Goal: Contribute content: Add original content to the website for others to see

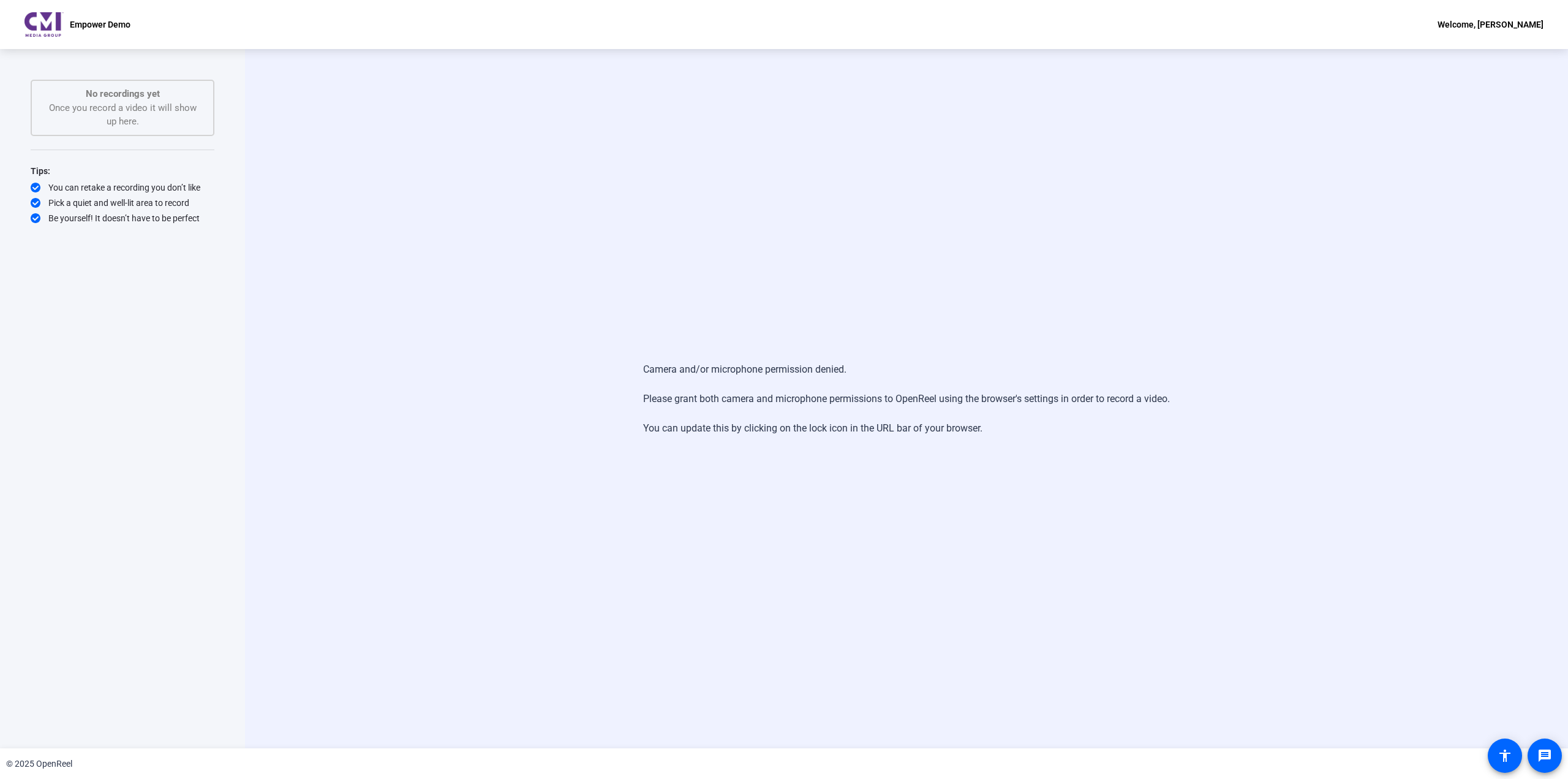
click at [143, 201] on div "Pick a quiet and well-lit area to record" at bounding box center [122, 203] width 184 height 12
click at [100, 105] on div "No recordings yet Once you record a video it will show up here." at bounding box center [122, 108] width 157 height 42
drag, startPoint x: 733, startPoint y: 367, endPoint x: 803, endPoint y: 384, distance: 72.0
click at [803, 384] on div "Camera and/or microphone permission denied. Please grant both camera and microp…" at bounding box center [906, 398] width 527 height 98
click at [221, 130] on div "Start Recording No recordings yet Once you record a video it will show up here.…" at bounding box center [122, 399] width 245 height 699
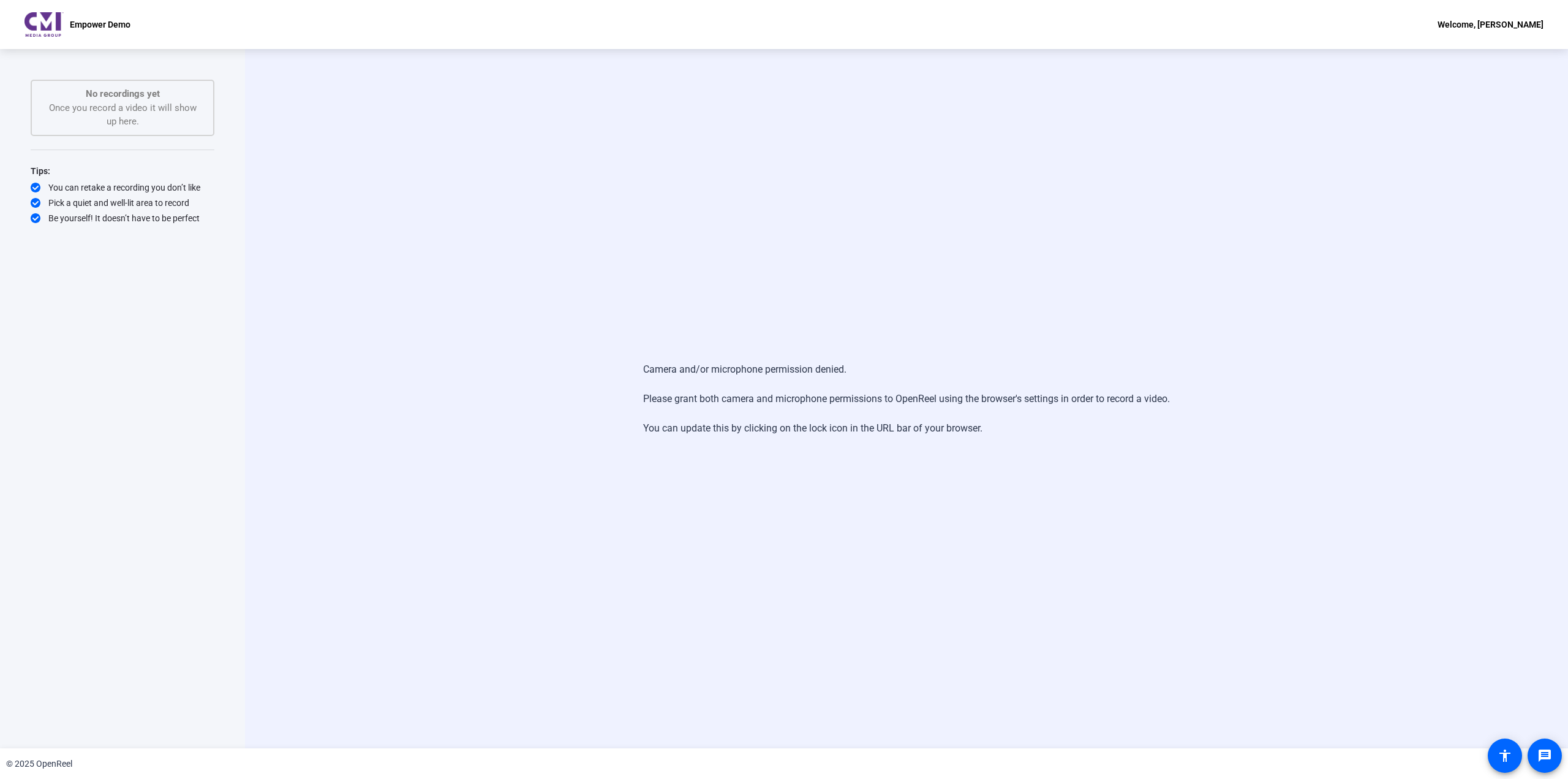
click at [428, 147] on div "Camera and/or microphone permission denied. Please grant both camera and microp…" at bounding box center [906, 399] width 1323 height 699
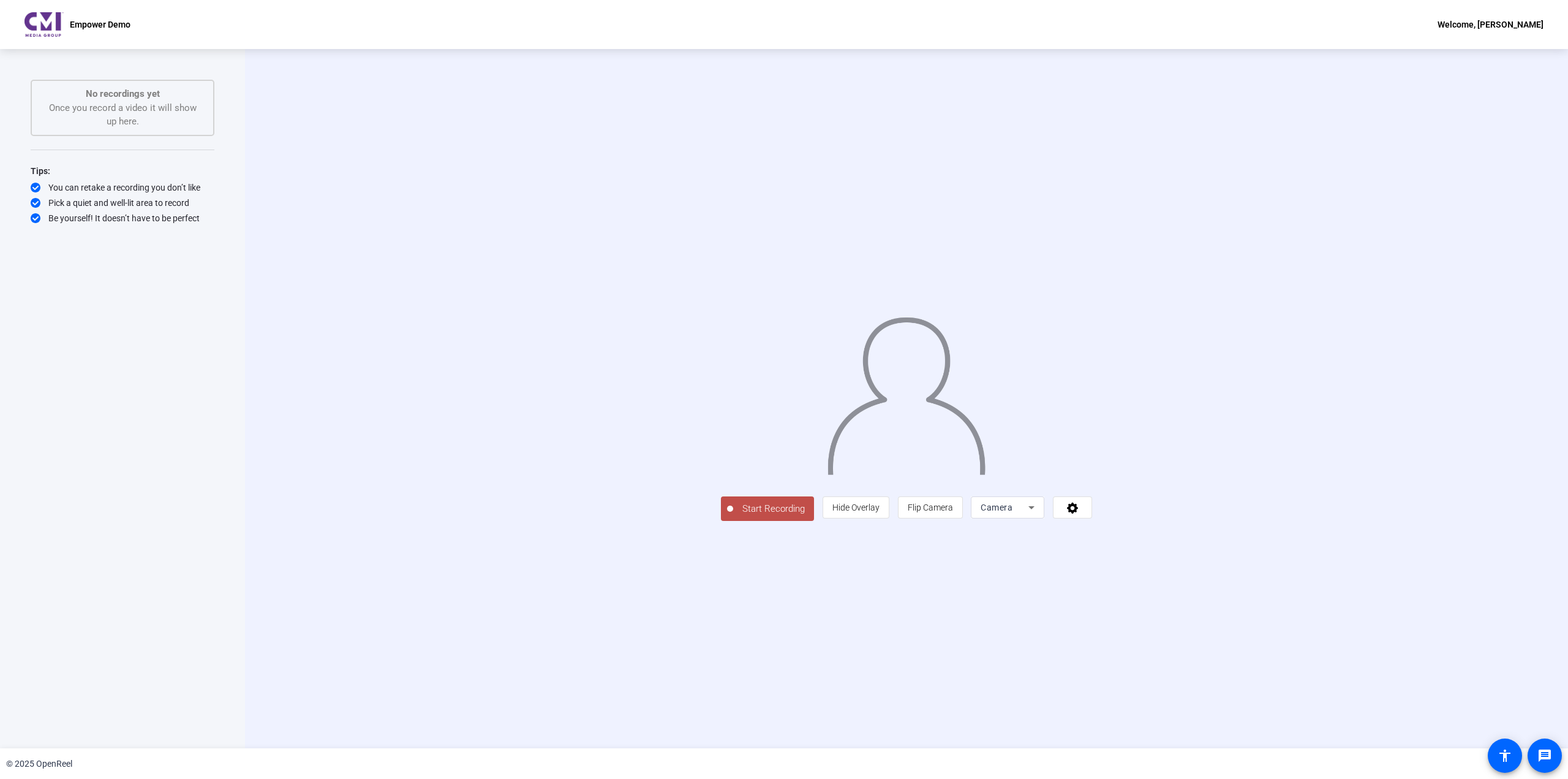
click at [1013, 513] on span "Camera" at bounding box center [996, 508] width 32 height 10
click at [1165, 641] on mat-option "Screen" at bounding box center [1162, 642] width 74 height 25
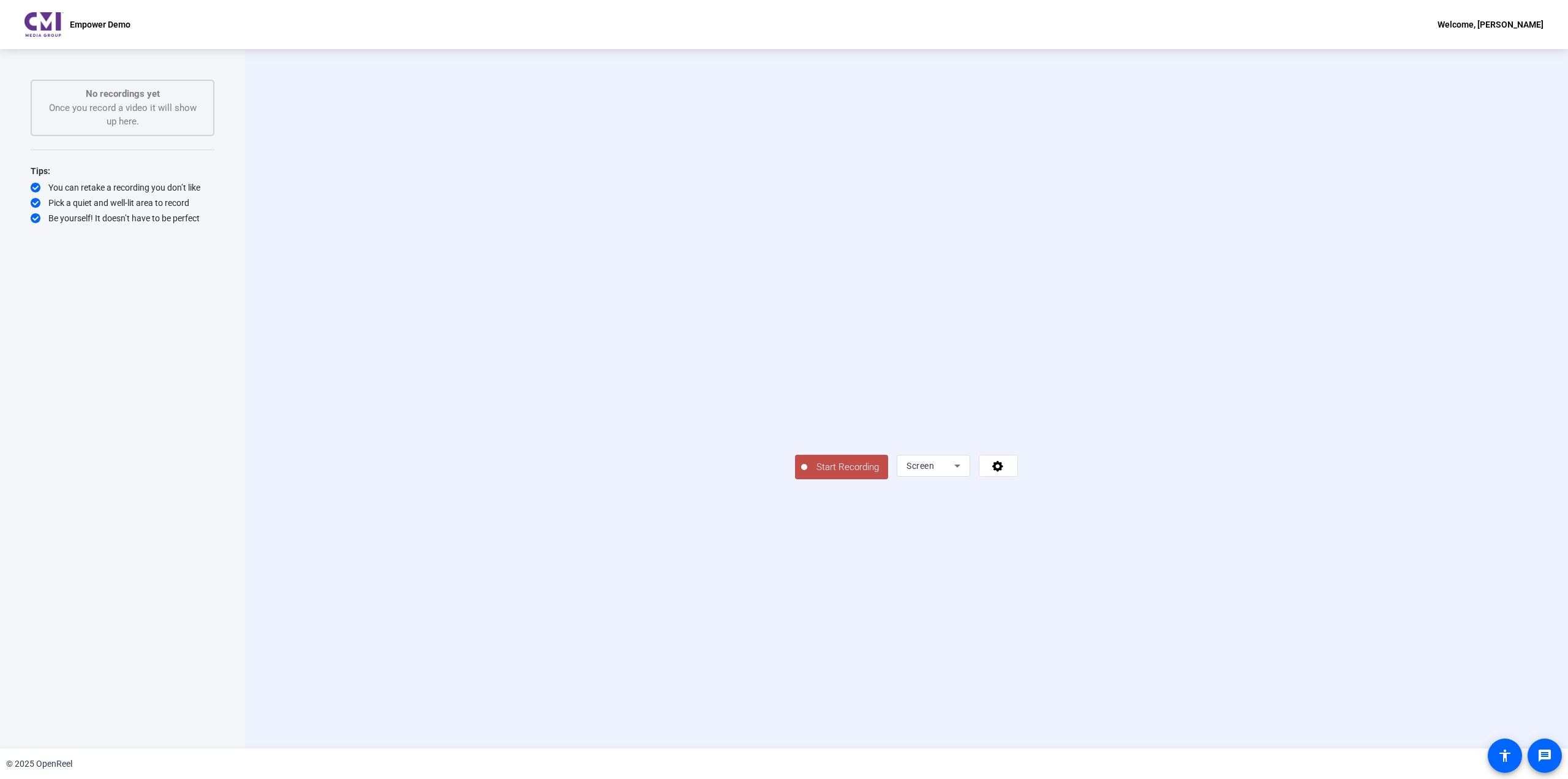
click at [808, 474] on span "Start Recording" at bounding box center [848, 467] width 81 height 14
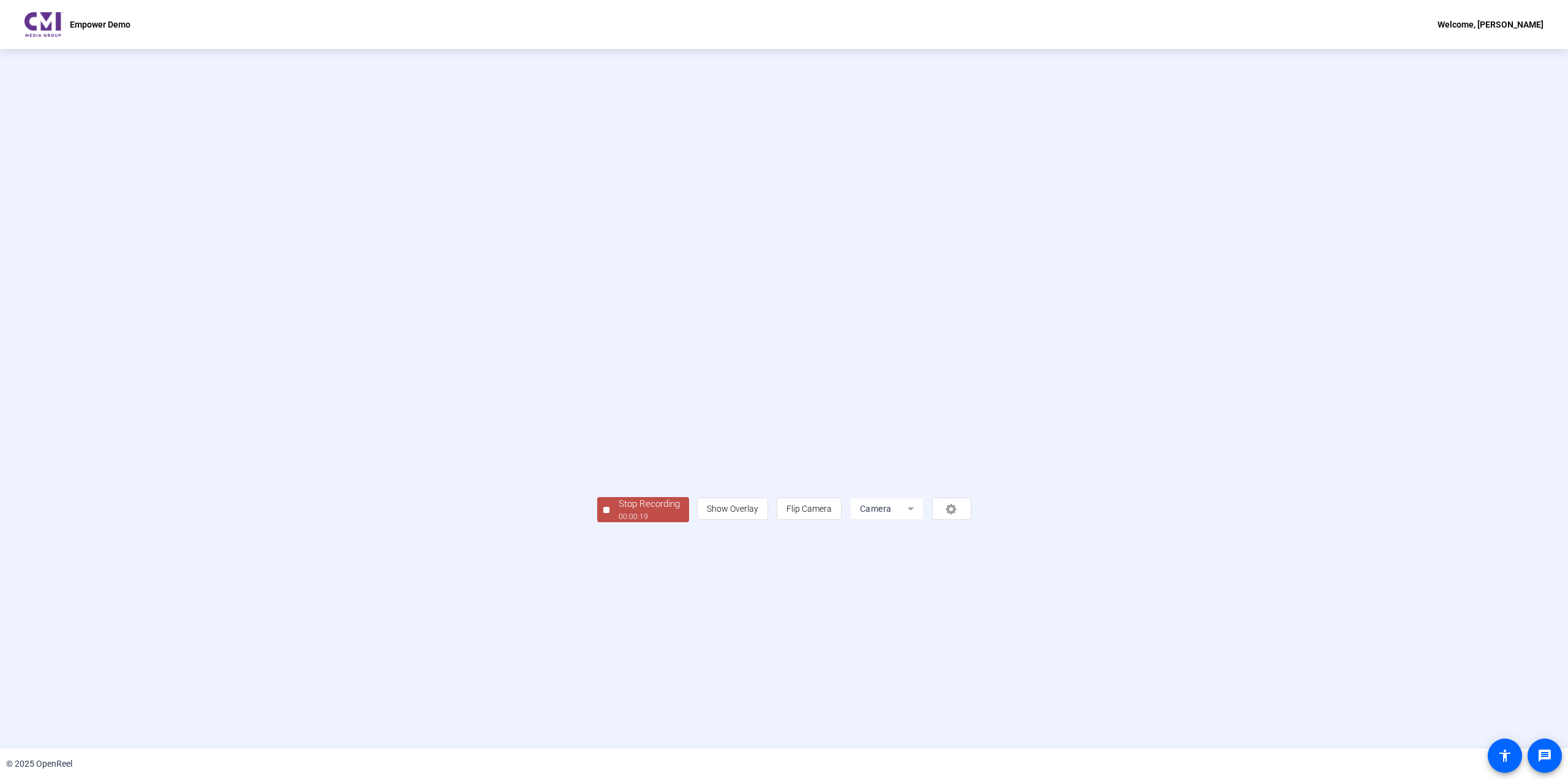
click at [619, 522] on div "00:00:19" at bounding box center [649, 516] width 61 height 11
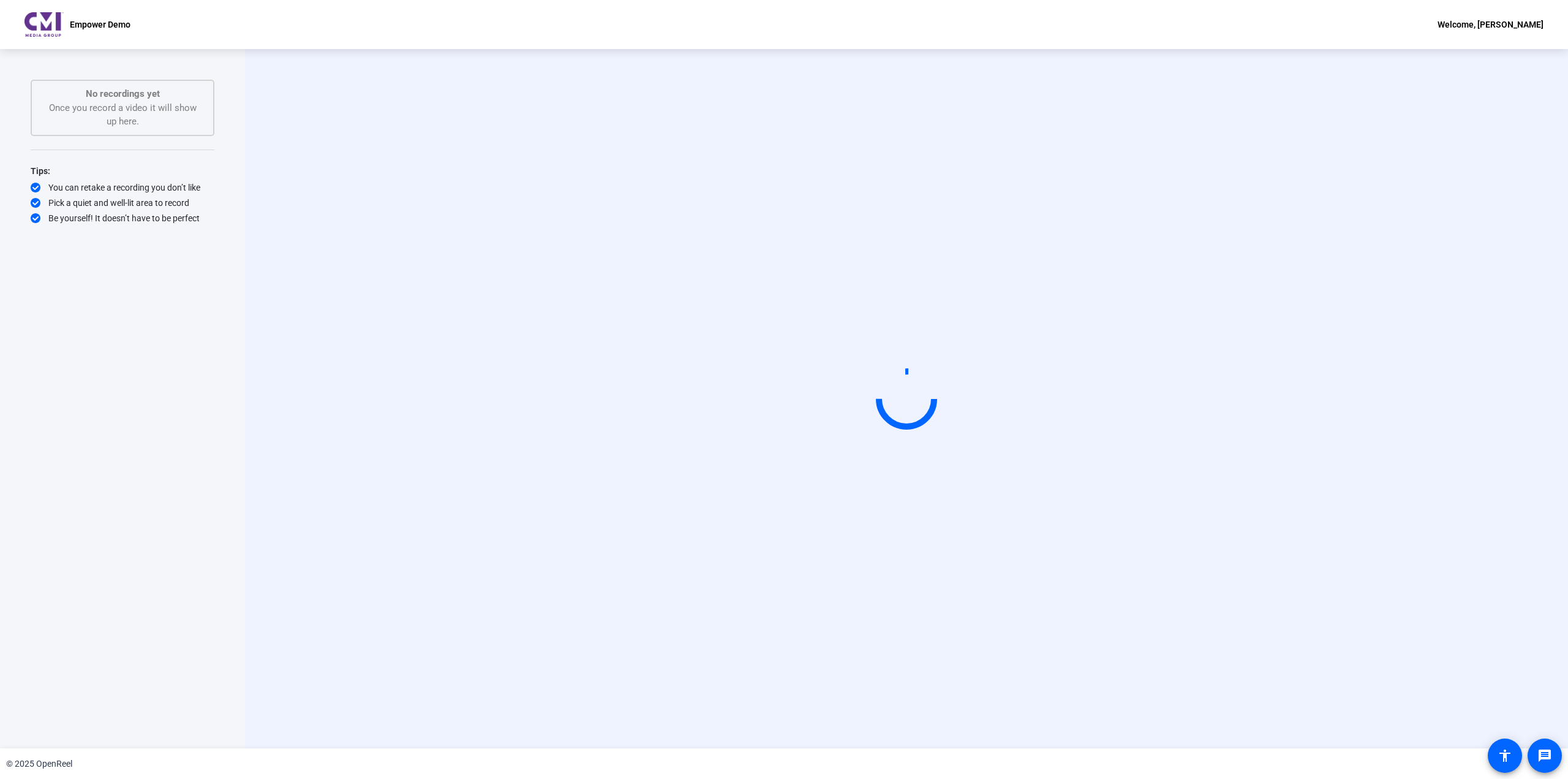
click at [815, 374] on video at bounding box center [906, 399] width 184 height 104
click at [915, 393] on circle at bounding box center [906, 398] width 60 height 60
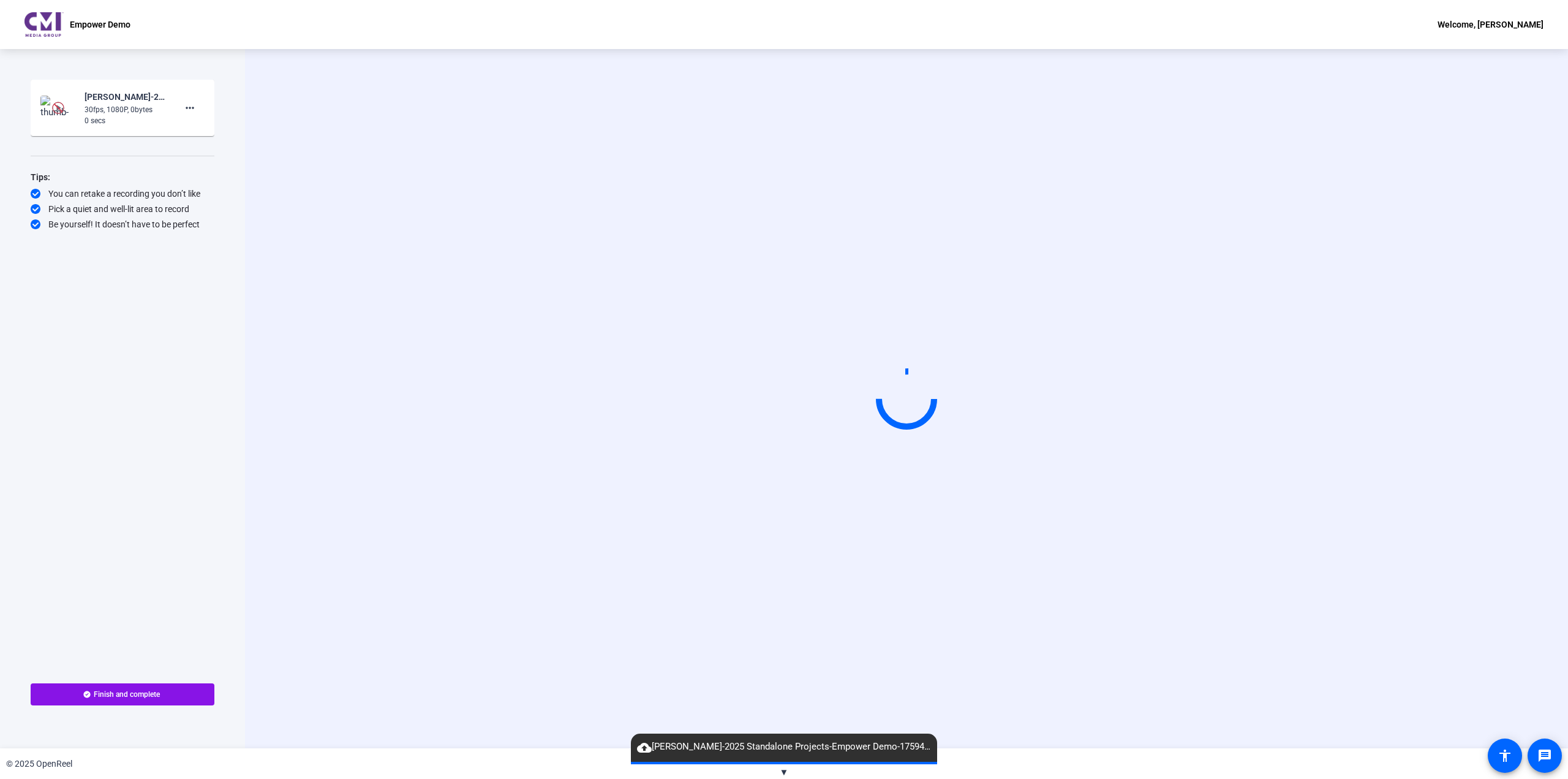
click at [109, 116] on div "Jenny Baban-2025 Standalone Projects-Empower Demo-1759410743631-screen 30fps, 1…" at bounding box center [126, 108] width 82 height 37
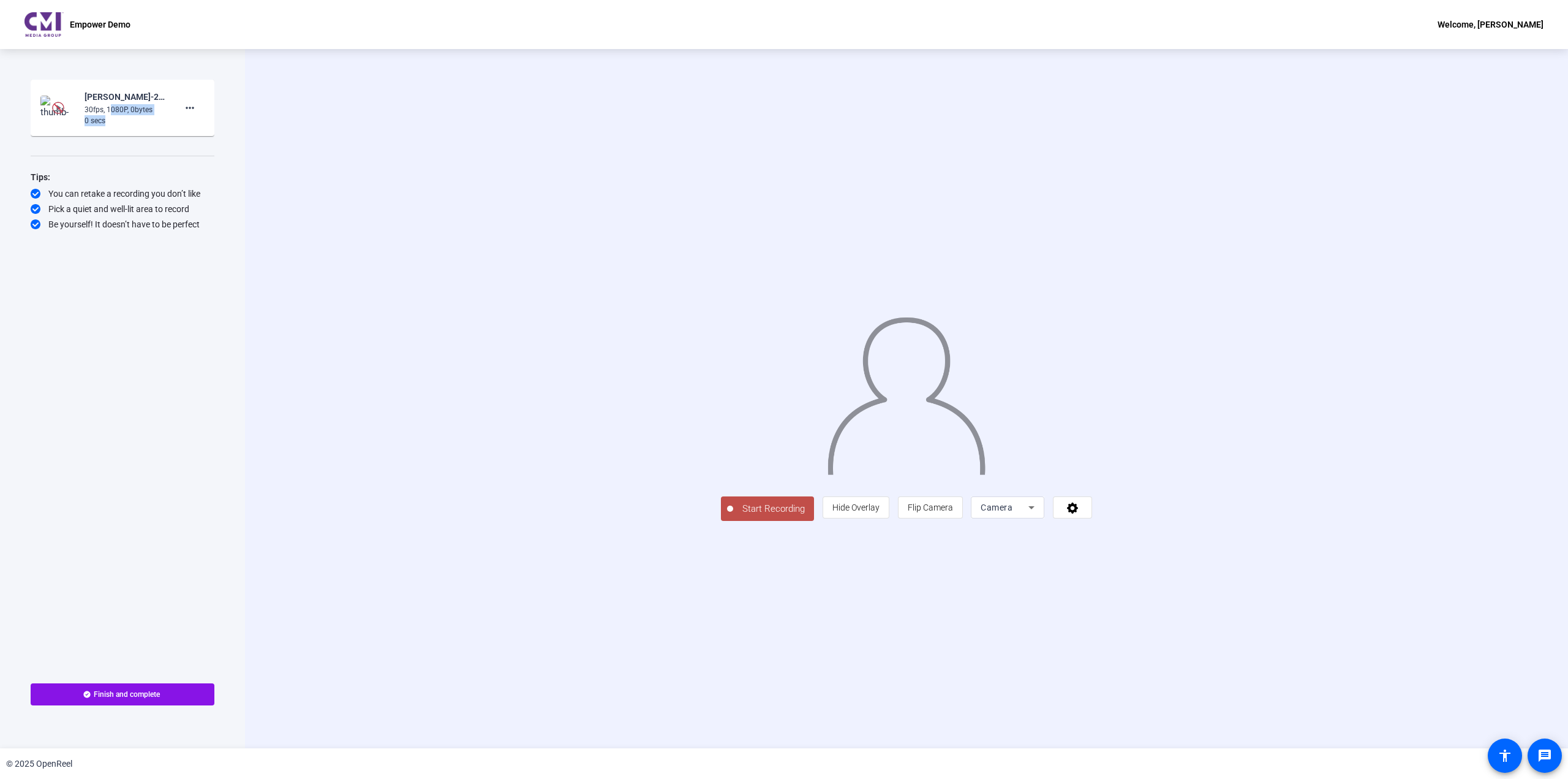
click at [54, 105] on img at bounding box center [58, 107] width 12 height 12
click at [57, 107] on img at bounding box center [58, 107] width 12 height 12
click at [92, 97] on div "Jenny Baban-2025 Standalone Projects-Empower Demo-1759410743631-screen" at bounding box center [126, 97] width 82 height 15
click at [183, 105] on mat-icon "more_horiz" at bounding box center [189, 107] width 15 height 15
click at [204, 133] on span "Delete clip" at bounding box center [209, 133] width 49 height 15
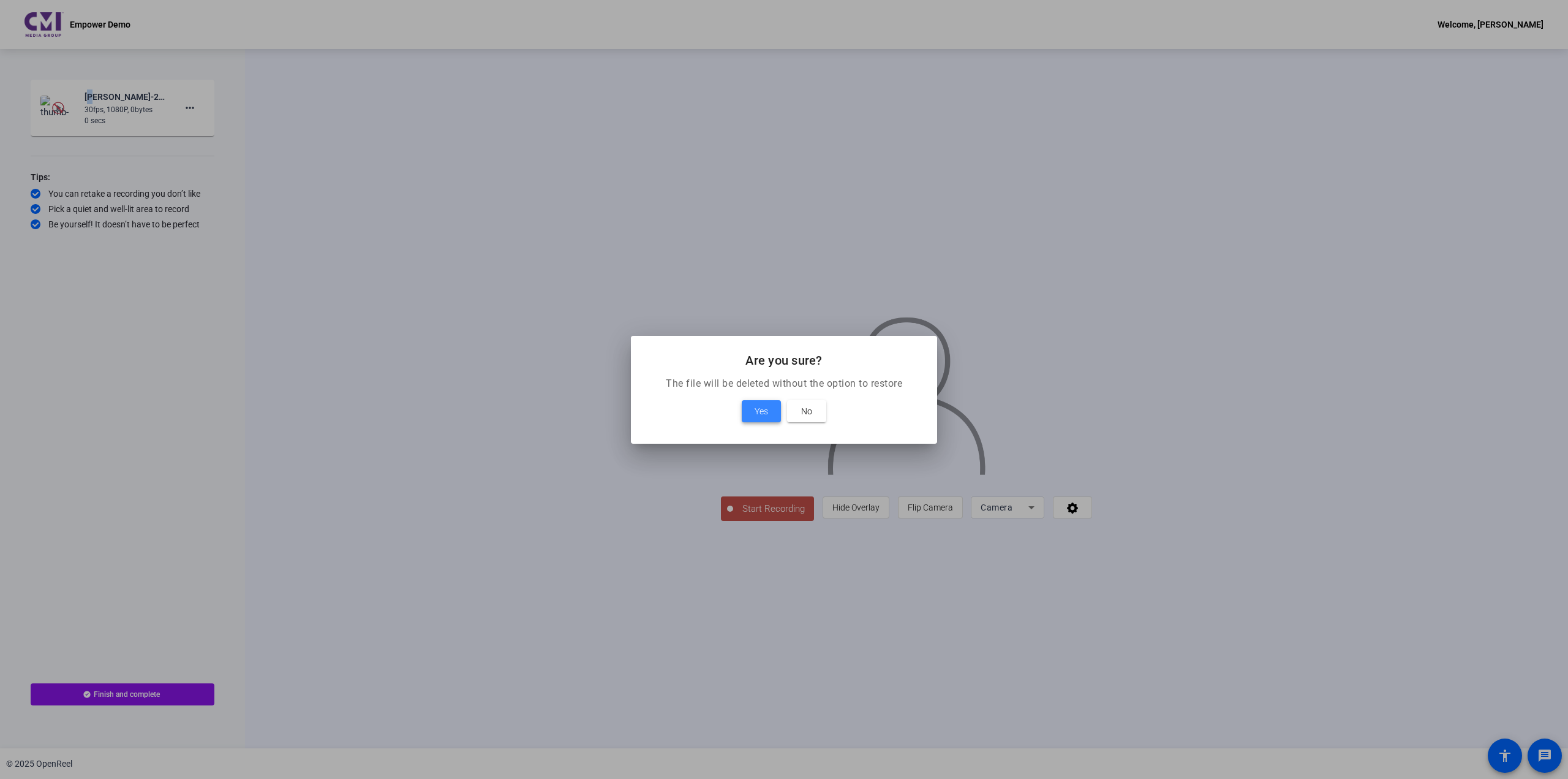
click at [767, 413] on span "Yes" at bounding box center [761, 411] width 13 height 15
